Goal: Book appointment/travel/reservation

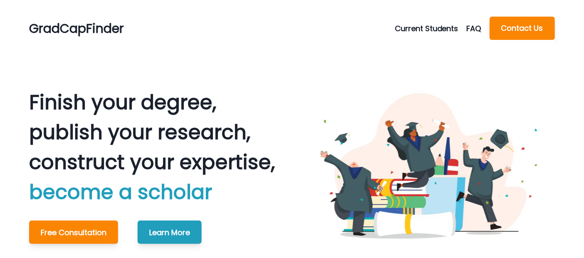
click at [421, 31] on button "Current Students" at bounding box center [431, 28] width 72 height 11
click at [424, 46] on button "Schedule Meeting" at bounding box center [442, 48] width 92 height 15
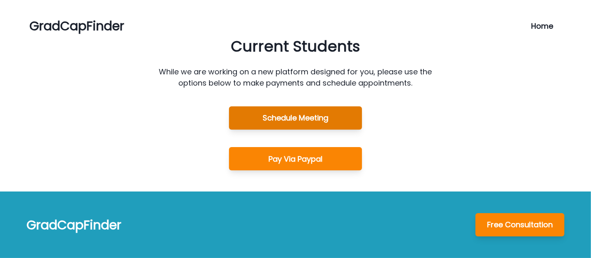
click at [316, 119] on button "Schedule Meeting" at bounding box center [295, 117] width 133 height 23
click at [337, 120] on button "Schedule Meeting" at bounding box center [295, 117] width 133 height 23
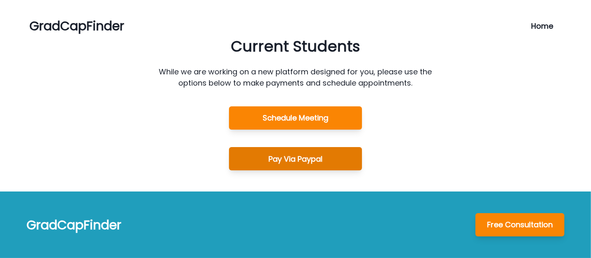
click at [305, 164] on button "Pay Via Paypal" at bounding box center [295, 158] width 133 height 23
